Goal: Task Accomplishment & Management: Complete application form

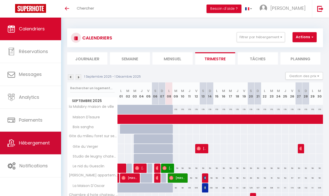
click at [32, 142] on span "Hébergement" at bounding box center [34, 143] width 31 height 6
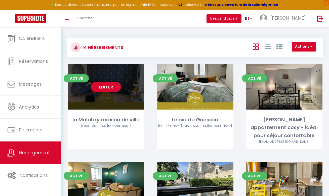
click at [105, 87] on link "Editer" at bounding box center [106, 87] width 30 height 10
select select "3"
select select "2"
select select "1"
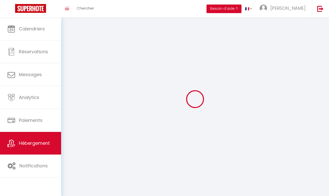
select select
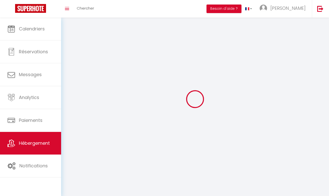
select select
checkbox input "false"
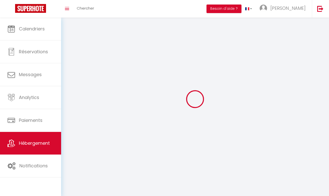
checkbox input "false"
select select
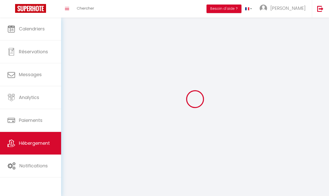
select select
checkbox input "false"
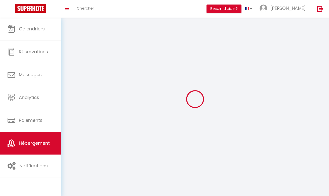
checkbox input "false"
select select
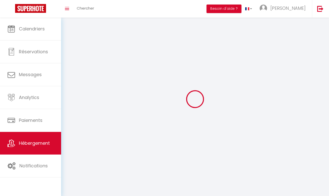
select select
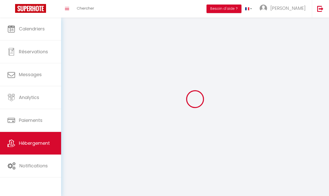
checkbox input "false"
select select
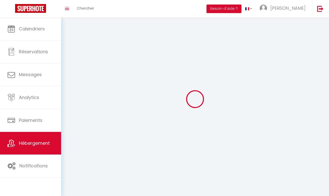
select select
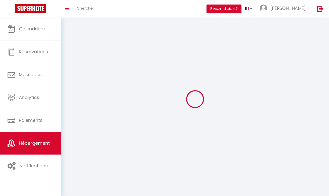
select select
checkbox input "false"
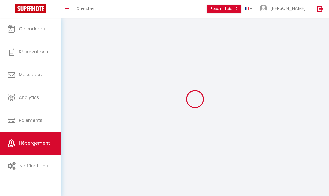
select select
select select "1"
select select
select select "28"
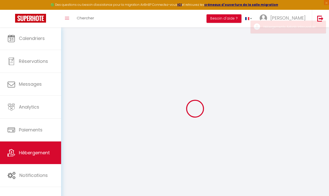
select select
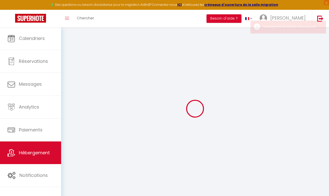
select select
checkbox input "false"
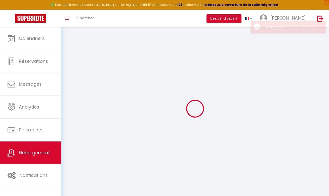
select select
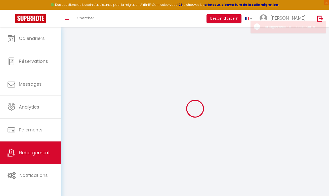
select select
checkbox input "false"
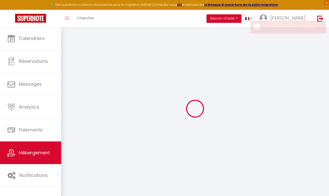
checkbox input "false"
select select
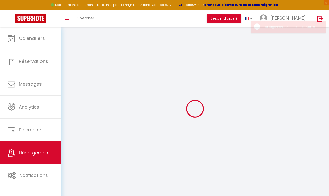
select select
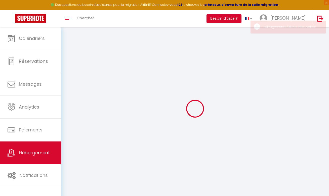
checkbox input "false"
select select
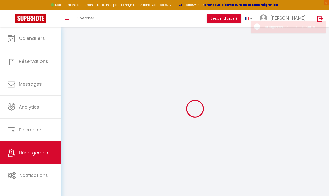
select select
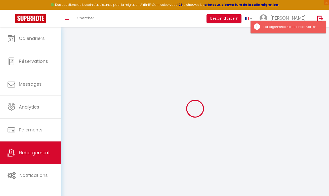
type input "la Malabry maison de ville"
type input "[PERSON_NAME]"
type input "[STREET_ADDRESS]"
type input "79300"
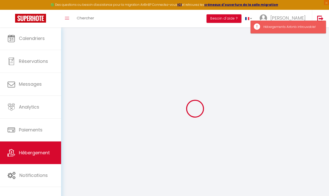
type input "Bressuire"
select select "houses"
select select "6"
select select "3"
type input "180"
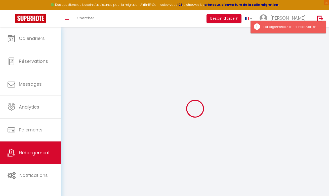
type input "70"
type input "3"
type input "4"
type input "500"
select select
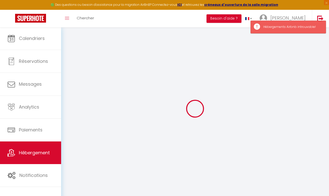
select select
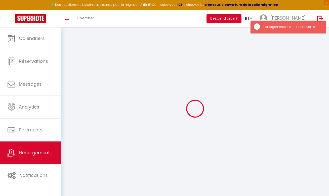
type input "[STREET_ADDRESS]"
type input "79300"
type input "Bressuire"
type input "[PERSON_NAME][EMAIL_ADDRESS][DOMAIN_NAME]"
select select
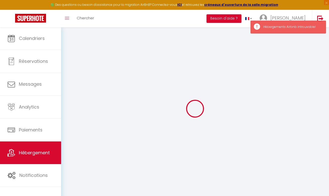
checkbox input "true"
checkbox input "false"
radio input "true"
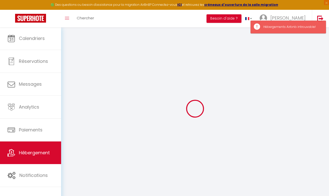
type input "0"
select select
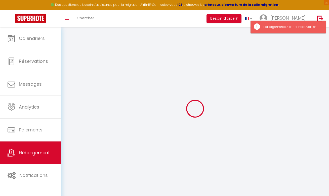
select select
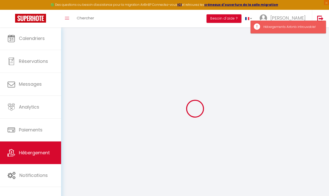
select select
checkbox input "true"
checkbox input "false"
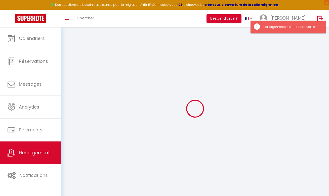
select select
checkbox input "true"
checkbox input "false"
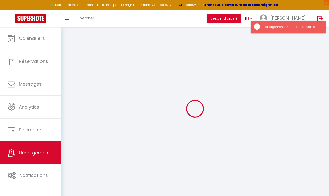
select select
checkbox input "true"
checkbox input "false"
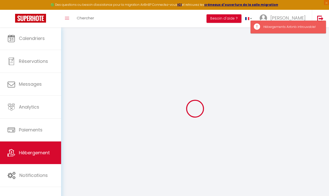
select select
checkbox input "true"
checkbox input "false"
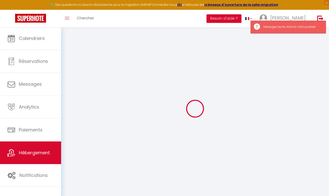
select select "17:00"
select select "00:00"
select select "11:00"
select select "30"
select select "120"
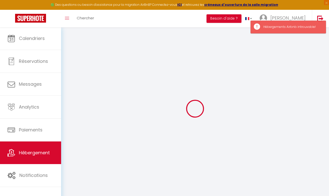
select select "20:00"
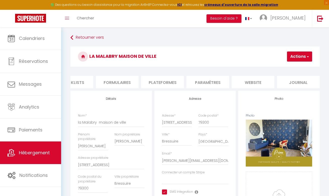
scroll to position [2, 0]
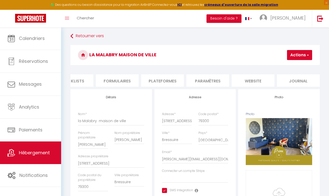
click at [253, 80] on li "website" at bounding box center [252, 80] width 43 height 12
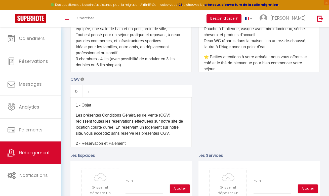
scroll to position [275, 0]
drag, startPoint x: 267, startPoint y: 58, endPoint x: 208, endPoint y: 51, distance: 58.9
click at [202, 49] on div "Quelle est l’heure d’arrivée et de départ ? Le checkin (arrivée dans l’appartem…" at bounding box center [258, 47] width 121 height 50
drag, startPoint x: 274, startPoint y: 58, endPoint x: 221, endPoint y: 56, distance: 52.8
click at [221, 50] on p "⭐Une salle de bain moderne et pratique : Douche à l'italienne, vasque avec miro…" at bounding box center [258, 35] width 111 height 30
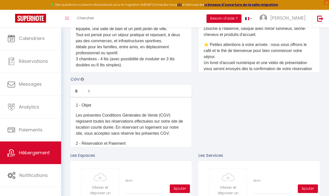
click at [238, 38] on p "⭐Une salle de bain moderne et pratique : Douche à l'italienne, vasque avec miro…" at bounding box center [258, 29] width 111 height 18
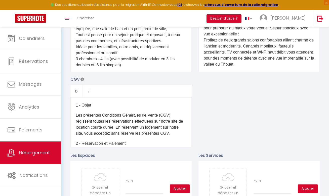
scroll to position [314, 0]
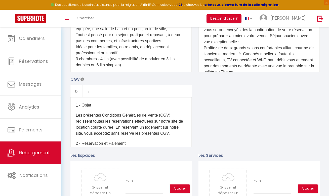
click at [246, 53] on p "⭐ Petites attentions à votre arrivée : nous vous offrons le café et le thé de b…" at bounding box center [258, 39] width 111 height 72
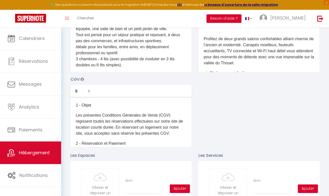
scroll to position [329, 0]
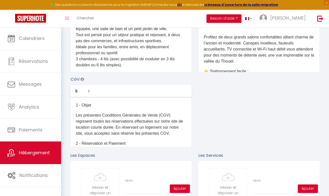
click at [247, 49] on p "Profitez de deux grands salons confortables alliant charme de l’ancien et moder…" at bounding box center [258, 46] width 111 height 36
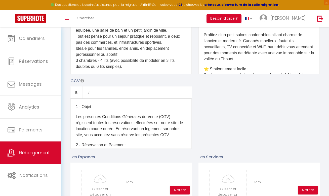
scroll to position [333, 0]
click at [243, 52] on p "Profitez d'un petit salons confortables alliant charme de l’ancien et modernité…" at bounding box center [258, 43] width 111 height 36
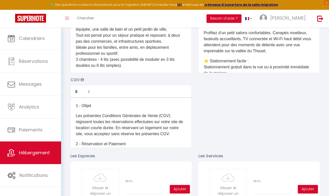
scroll to position [334, 0]
click at [266, 54] on p "Profitez d'un petit salons confortables. Canapés moelleux, fauteuils accueillan…" at bounding box center [258, 38] width 111 height 30
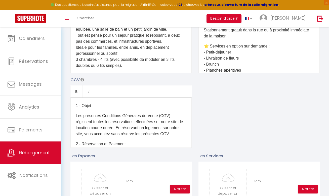
scroll to position [366, 0]
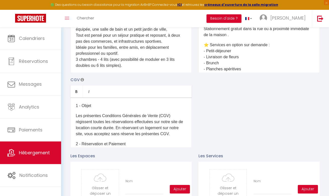
click at [227, 38] on p "⭐ Stationnement facile : Stationnement gratuit dans la rue ou à proximité imméd…" at bounding box center [258, 29] width 111 height 18
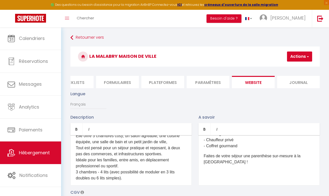
scroll to position [0, 0]
click at [299, 55] on button "Actions" at bounding box center [299, 56] width 25 height 10
click at [294, 68] on input "Enregistrer" at bounding box center [286, 67] width 19 height 5
checkbox input "true"
checkbox input "false"
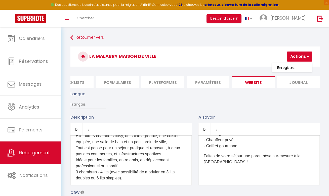
checkbox input "false"
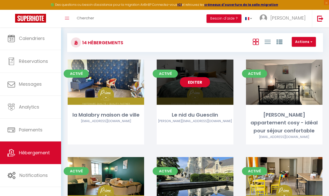
scroll to position [8, 0]
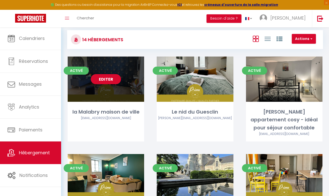
click at [108, 78] on link "Editer" at bounding box center [106, 79] width 30 height 10
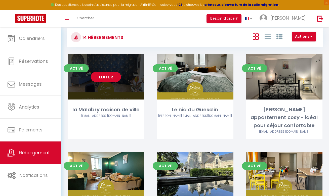
scroll to position [10, 0]
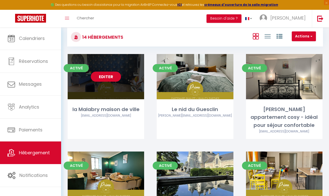
click at [108, 78] on link "Editer" at bounding box center [106, 77] width 30 height 10
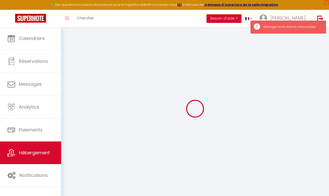
type input "Oups ! Les dates sélectionnées sont indisponibles."
type textarea "Malheureusement les dates sélectionnées sont indisponibles. Nous vous invitons …"
type input "46.839123"
type input "-0.481079"
checkbox input "true"
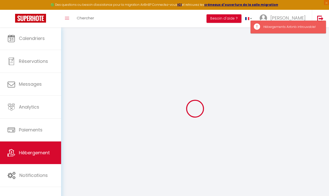
checkbox input "false"
select select
checkbox input "true"
checkbox input "false"
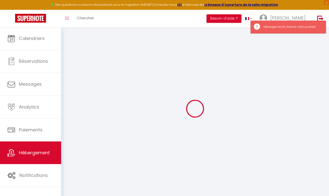
checkbox input "false"
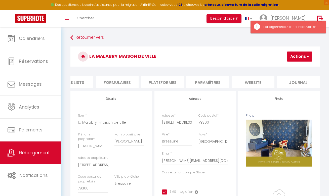
click at [260, 82] on li "website" at bounding box center [252, 82] width 43 height 12
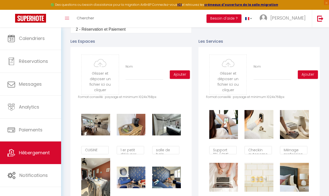
scroll to position [223, 0]
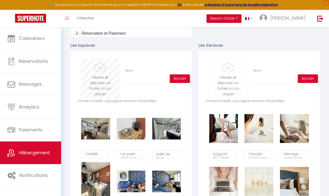
click at [111, 80] on input "file" at bounding box center [99, 79] width 37 height 40
type input "C:\fakepath\IMG_0777.jpeg"
checkbox input "true"
checkbox input "false"
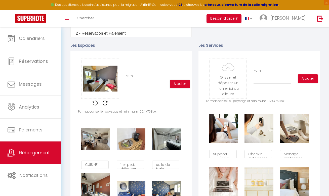
click at [150, 85] on input "Nom" at bounding box center [144, 84] width 38 height 9
type input "c"
checkbox input "true"
checkbox input "false"
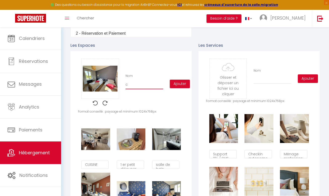
type input "ch"
checkbox input "true"
checkbox input "false"
type input "cha"
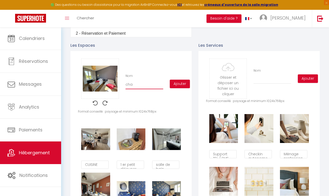
checkbox input "true"
checkbox input "false"
type input "cham"
checkbox input "true"
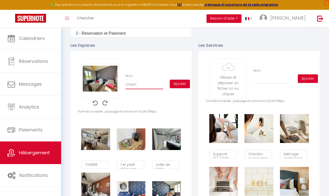
checkbox input "false"
type input "chamb"
checkbox input "true"
checkbox input "false"
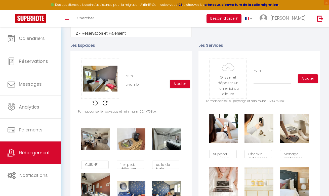
checkbox input "false"
type input "chambr"
checkbox input "true"
checkbox input "false"
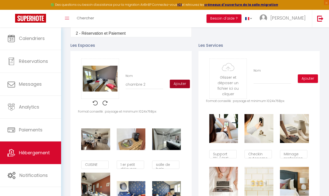
click at [186, 84] on button "Ajouter" at bounding box center [180, 84] width 20 height 9
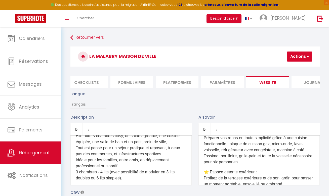
scroll to position [0, 0]
click at [298, 57] on button "Actions" at bounding box center [299, 56] width 25 height 10
click at [291, 67] on input "Enregistrer" at bounding box center [286, 67] width 19 height 5
